Goal: Use online tool/utility

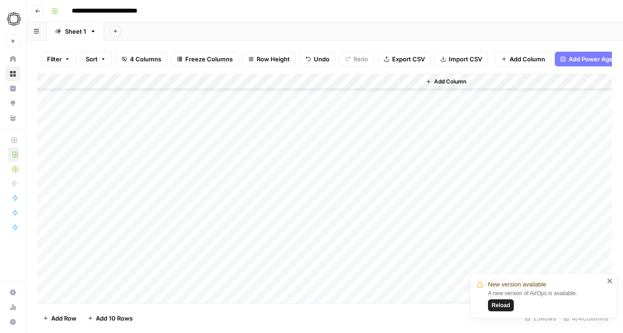
scroll to position [162, 0]
click at [118, 332] on div "Filter Sort 4 Columns Freeze Columns Row Height Undo Redo Export CSV Import CSV…" at bounding box center [324, 187] width 597 height 292
click at [362, 97] on div "Add Column" at bounding box center [324, 188] width 574 height 229
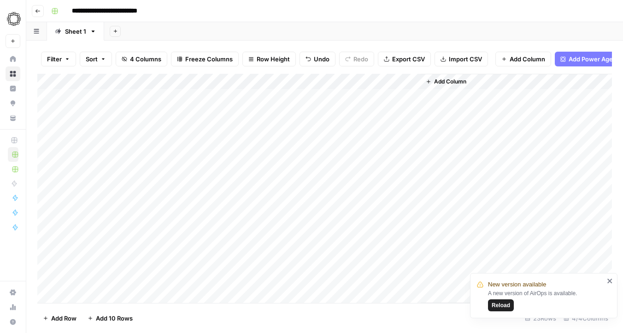
click at [362, 97] on div "Add Column" at bounding box center [324, 188] width 574 height 229
click at [466, 111] on div "Add Column" at bounding box center [516, 188] width 191 height 229
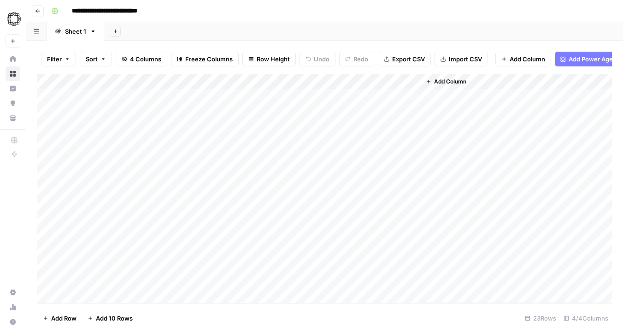
click at [391, 97] on div "Add Column" at bounding box center [324, 188] width 574 height 229
click at [401, 96] on div "Add Column" at bounding box center [324, 188] width 574 height 229
click at [136, 92] on div "Add Column" at bounding box center [324, 188] width 574 height 229
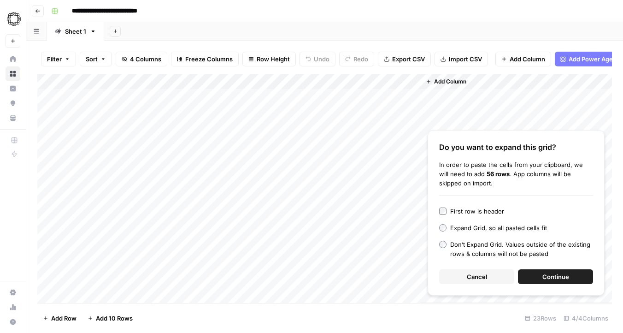
click at [552, 272] on span "Continue" at bounding box center [555, 276] width 27 height 9
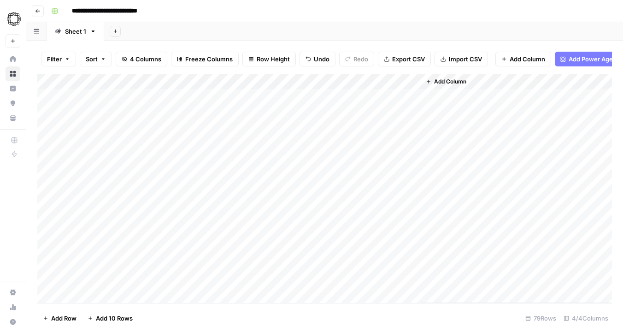
click at [244, 82] on div "Add Column" at bounding box center [324, 188] width 574 height 229
click at [253, 102] on span "All Rows" at bounding box center [279, 102] width 58 height 9
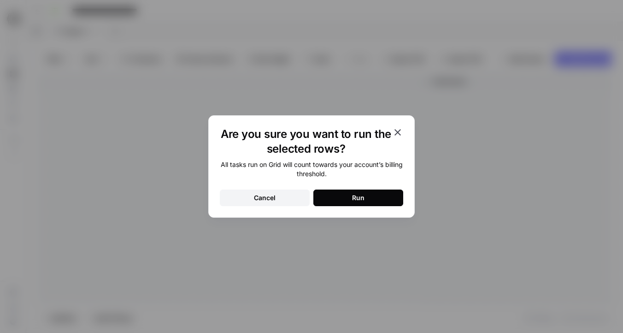
click at [348, 195] on button "Run" at bounding box center [358, 197] width 90 height 17
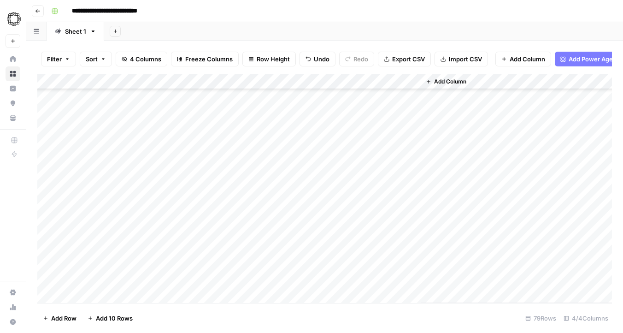
scroll to position [1039, 0]
drag, startPoint x: 138, startPoint y: 99, endPoint x: 140, endPoint y: 281, distance: 182.0
click at [140, 281] on div "Add Column" at bounding box center [324, 188] width 574 height 229
drag, startPoint x: 292, startPoint y: 98, endPoint x: 293, endPoint y: 281, distance: 183.3
click at [293, 281] on div "Add Column" at bounding box center [324, 188] width 574 height 229
